Goal: Transaction & Acquisition: Obtain resource

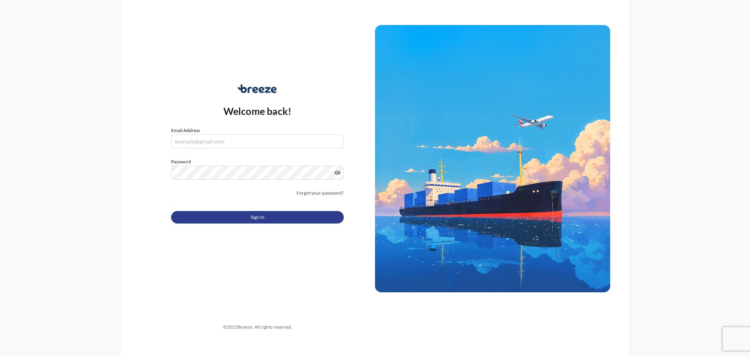
type input "[EMAIL_ADDRESS][DOMAIN_NAME]"
click at [258, 219] on span "Sign In" at bounding box center [258, 217] width 14 height 8
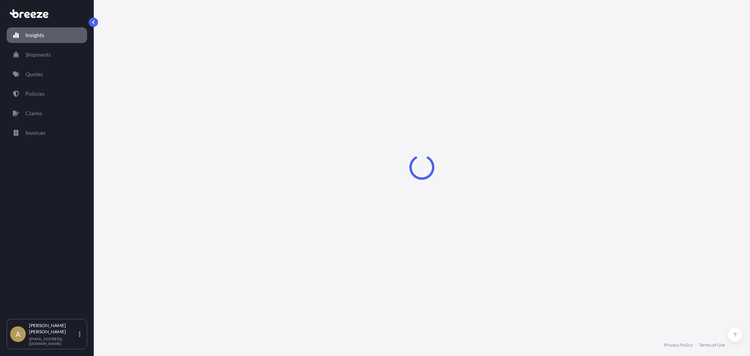
select select "2025"
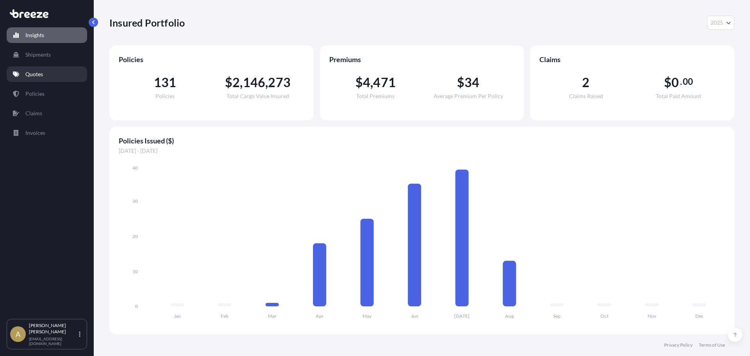
click at [31, 77] on p "Quotes" at bounding box center [34, 74] width 18 height 8
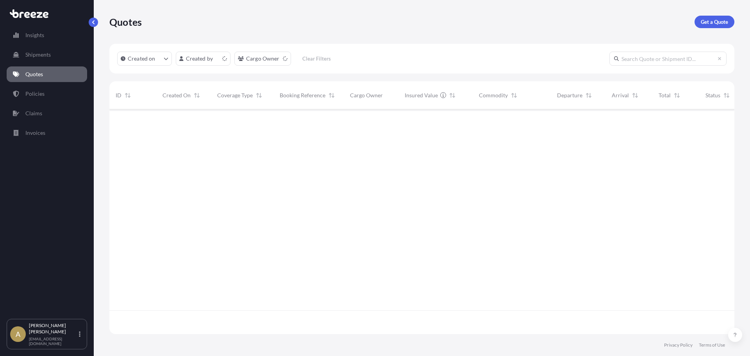
scroll to position [223, 619]
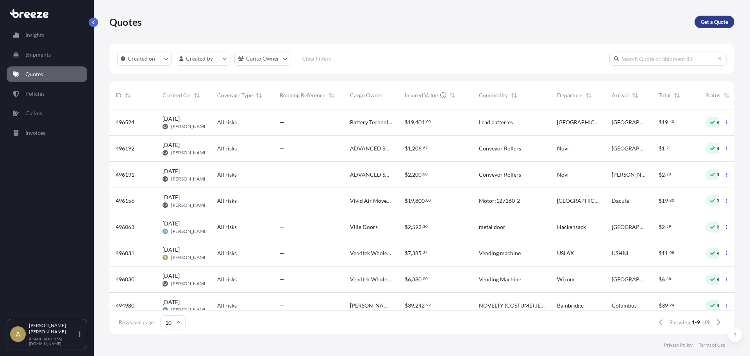
click at [713, 21] on p "Get a Quote" at bounding box center [714, 22] width 27 height 8
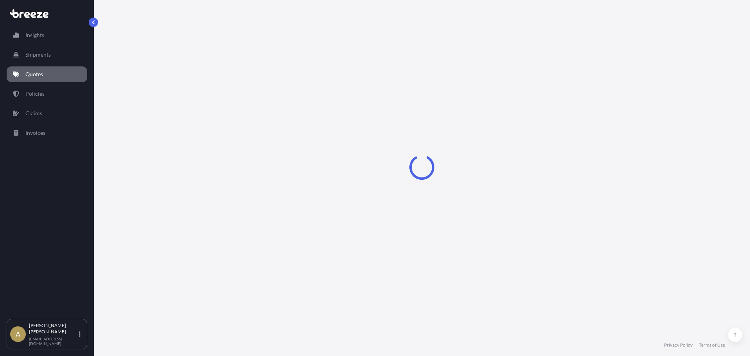
select select "Sea"
select select "1"
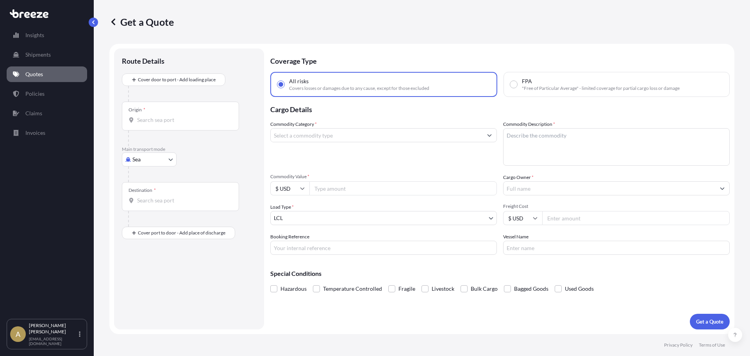
click at [354, 137] on input "Commodity Category *" at bounding box center [377, 135] width 212 height 14
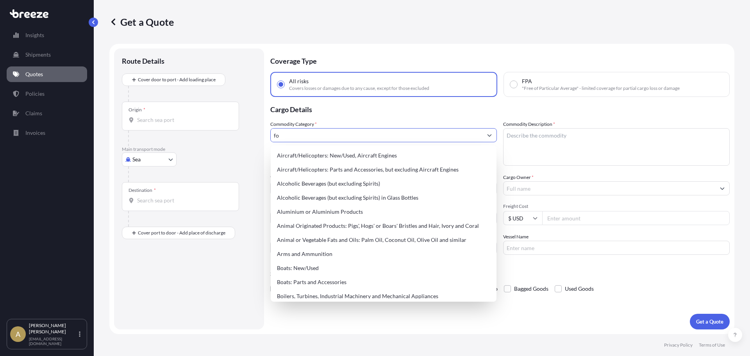
type input "foo"
